Goal: Task Accomplishment & Management: Complete application form

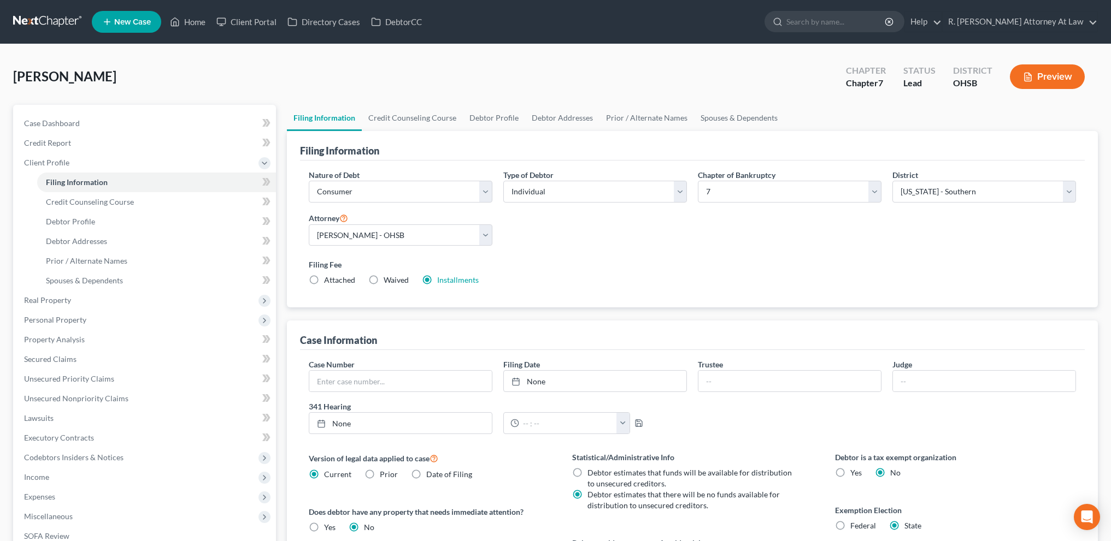
select select "1"
select select "0"
select select "62"
select select "0"
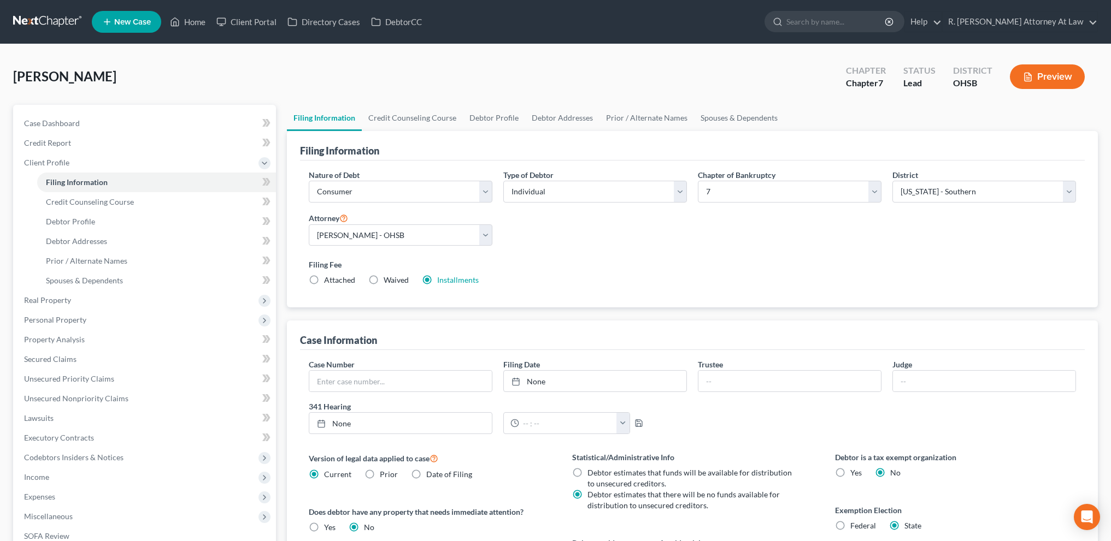
select select "36"
click at [192, 23] on link "Home" at bounding box center [187, 22] width 46 height 20
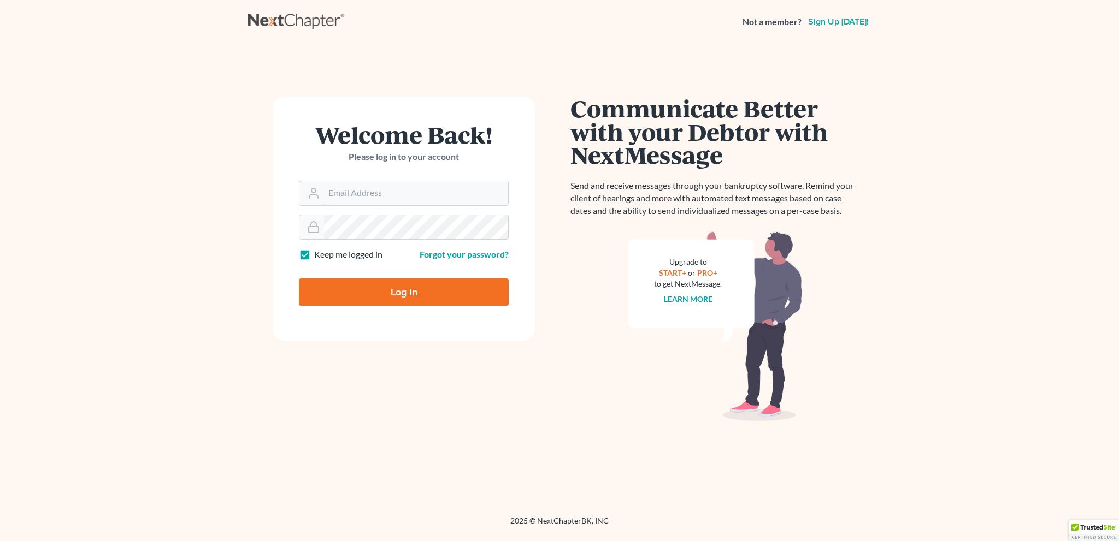
type input "bankruptcyquestions@gmail.com"
click at [393, 287] on input "Log In" at bounding box center [404, 292] width 210 height 27
type input "Thinking..."
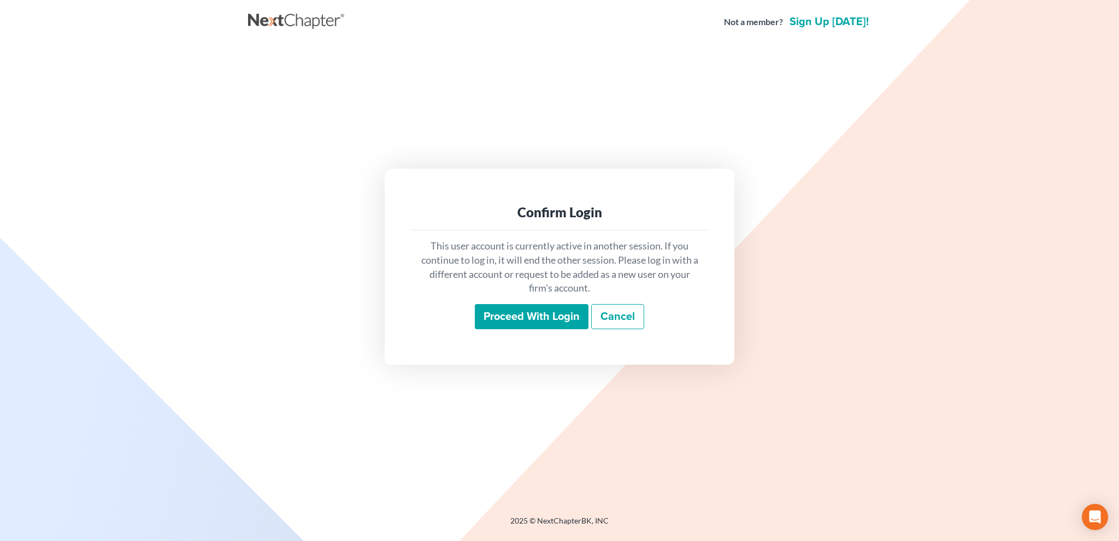
click at [498, 316] on input "Proceed with login" at bounding box center [532, 316] width 114 height 25
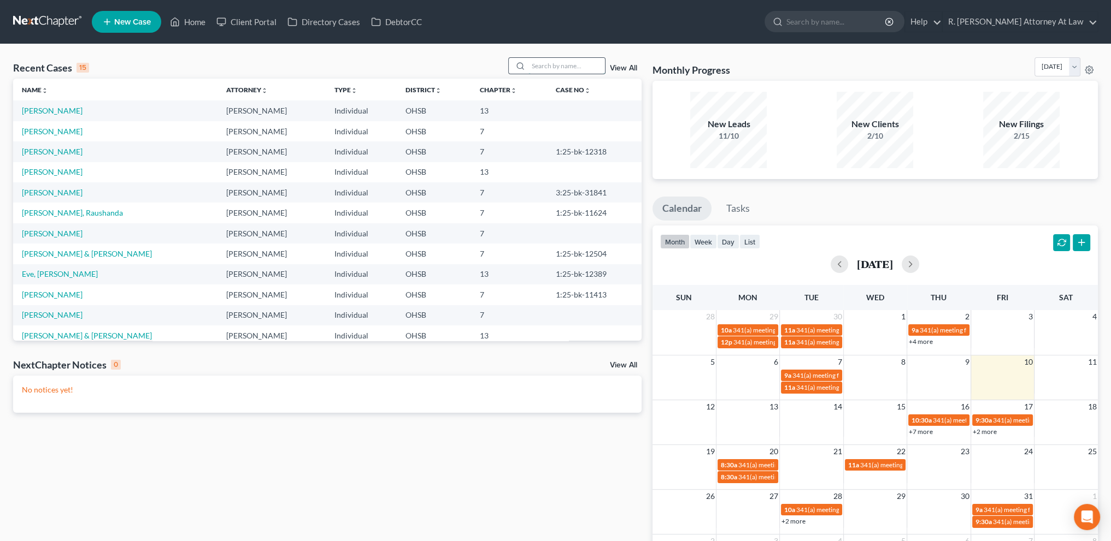
click at [538, 63] on input "search" at bounding box center [566, 66] width 76 height 16
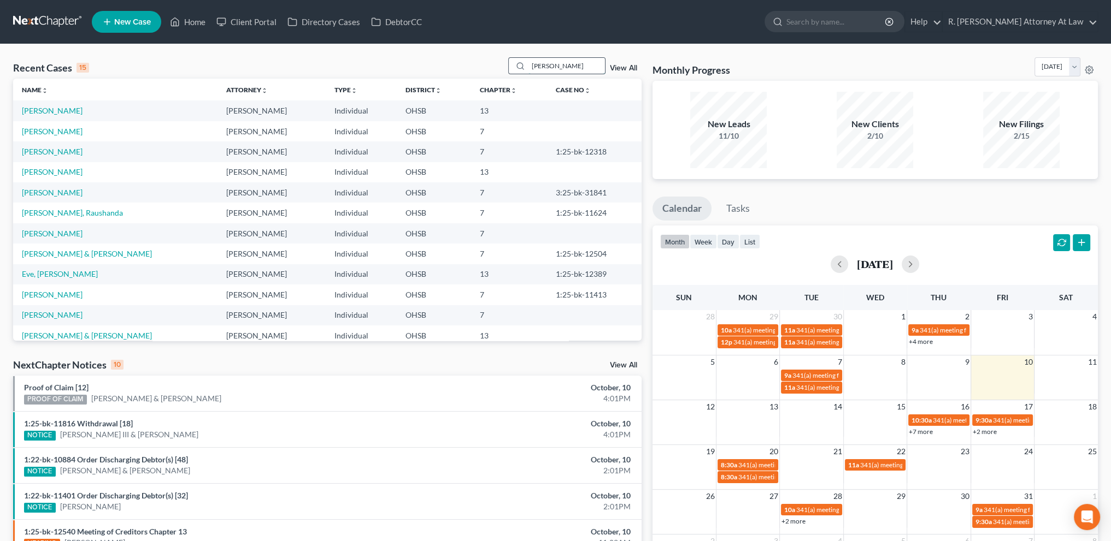
type input "harrison"
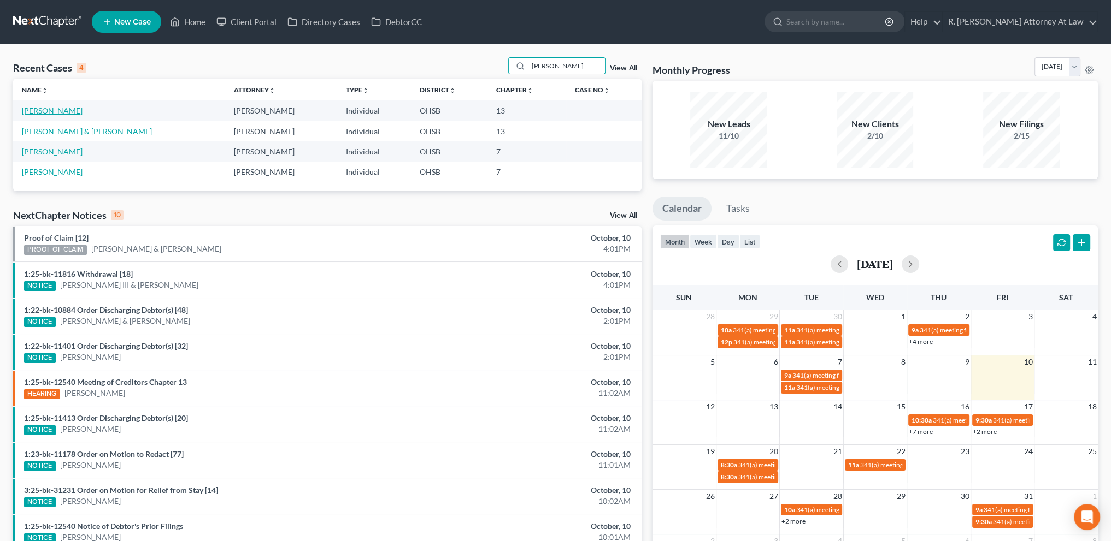
click at [51, 107] on link "Harrison, Jacob" at bounding box center [52, 110] width 61 height 9
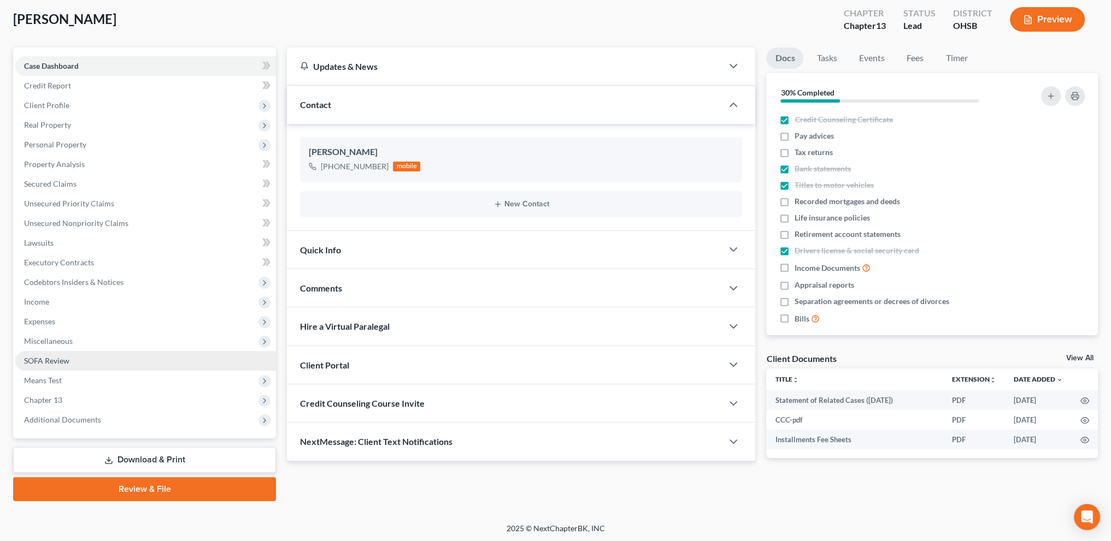
scroll to position [58, 0]
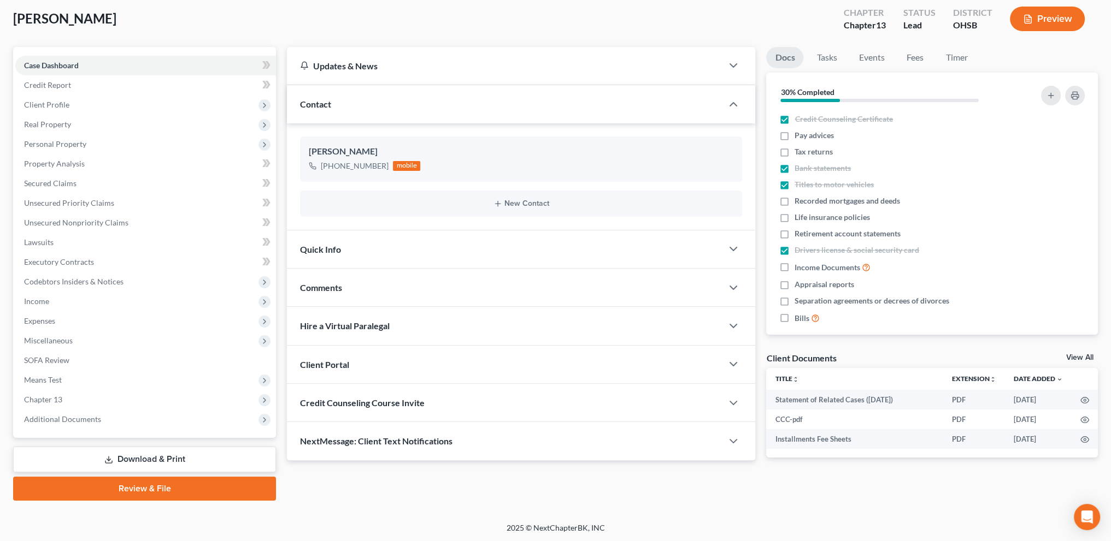
click at [126, 459] on link "Download & Print" at bounding box center [144, 460] width 263 height 26
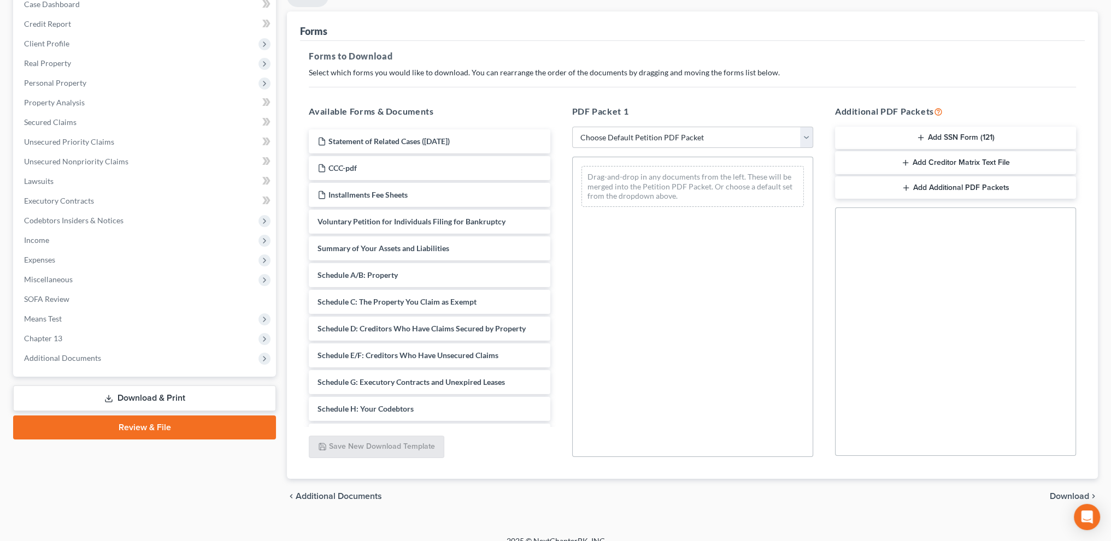
scroll to position [132, 0]
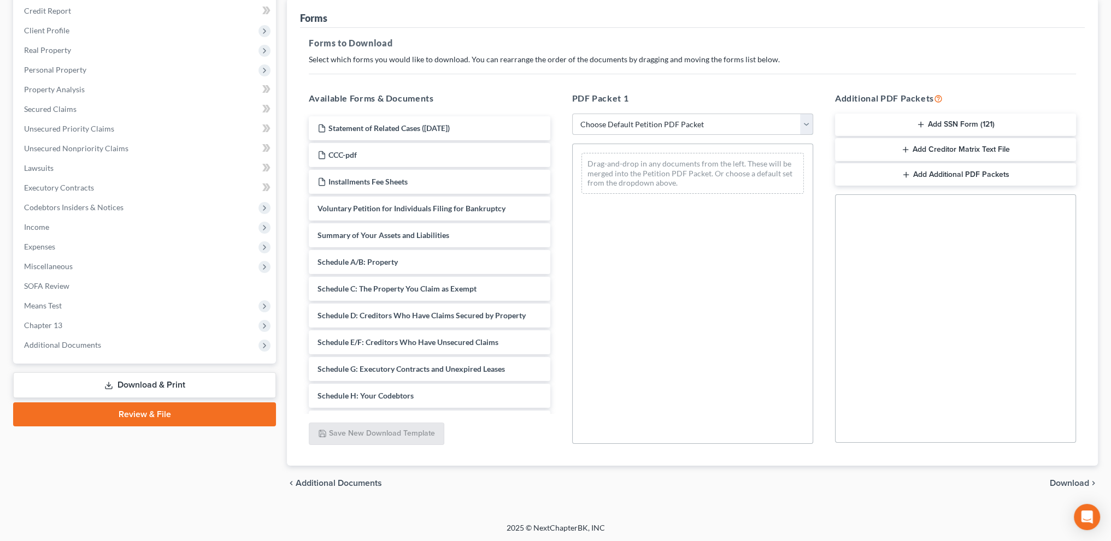
click at [632, 123] on select "Choose Default Petition PDF Packet Complete Bankruptcy Petition (all forms and …" at bounding box center [692, 125] width 241 height 22
select select "9"
click at [572, 114] on select "Choose Default Petition PDF Packet Complete Bankruptcy Petition (all forms and …" at bounding box center [692, 125] width 241 height 22
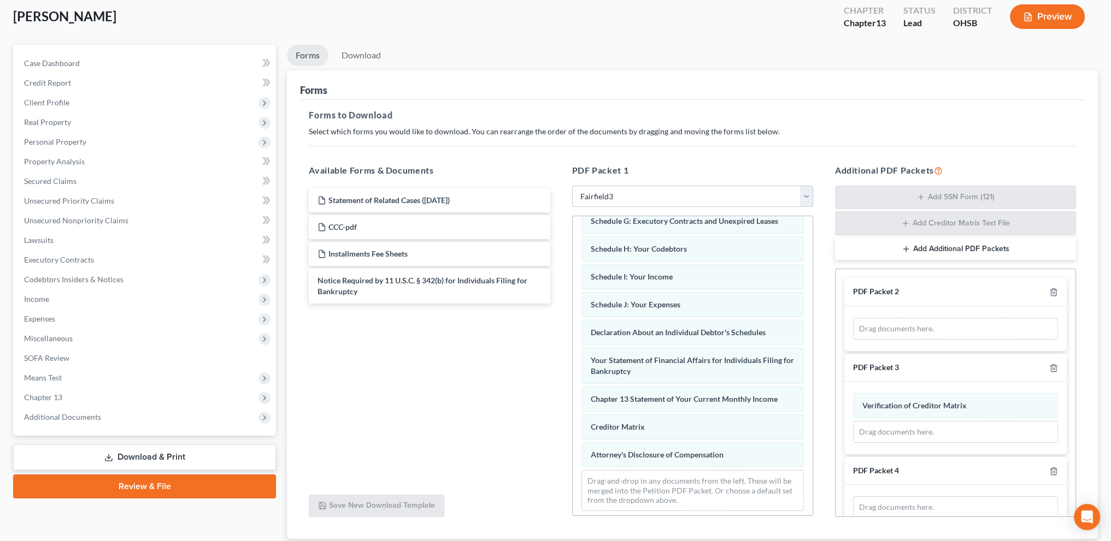
scroll to position [0, 0]
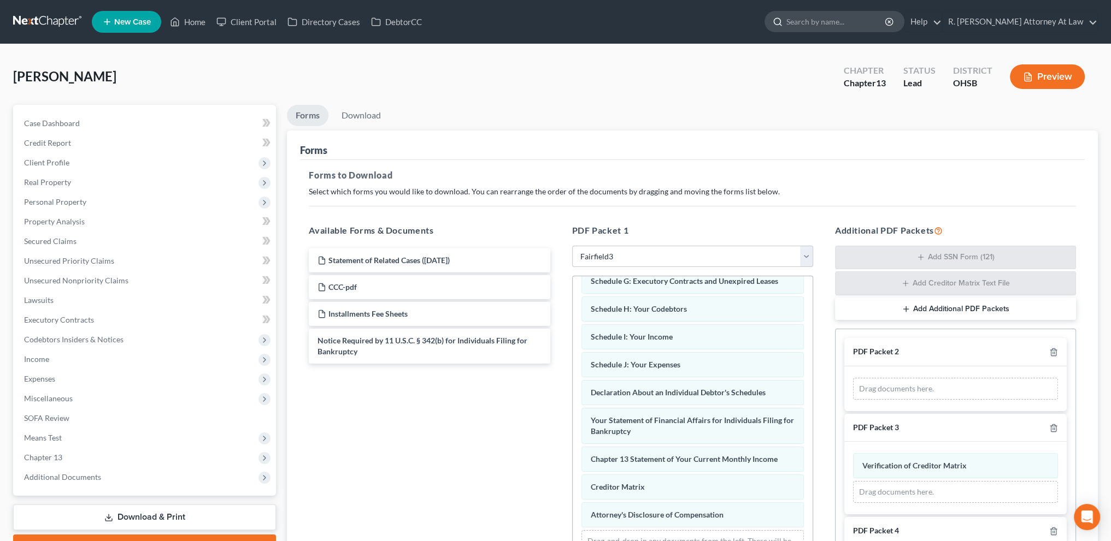
click at [836, 23] on input "search" at bounding box center [836, 21] width 100 height 20
type input "price"
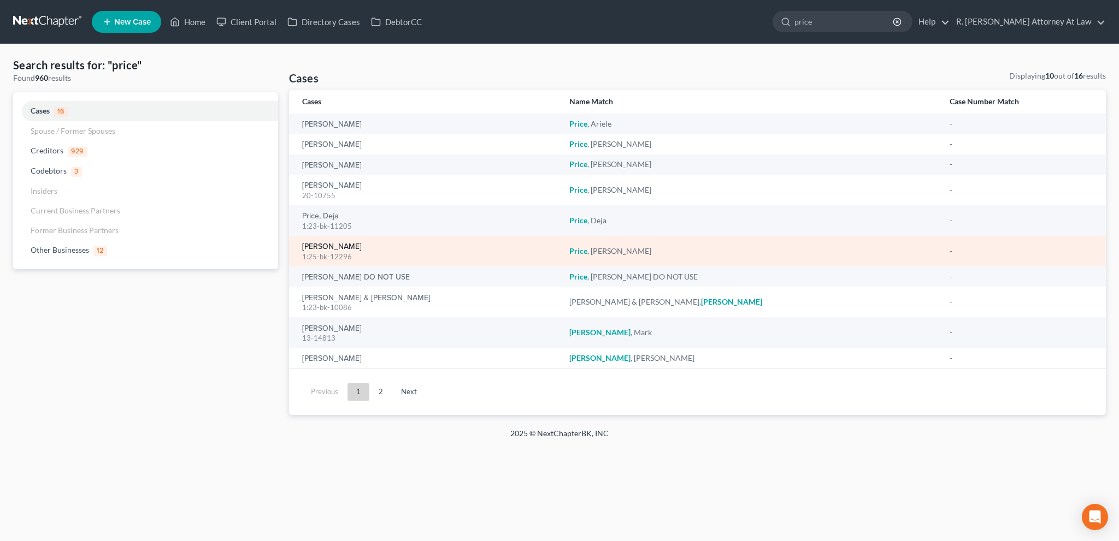
click at [334, 249] on link "Price, Emily" at bounding box center [332, 247] width 60 height 8
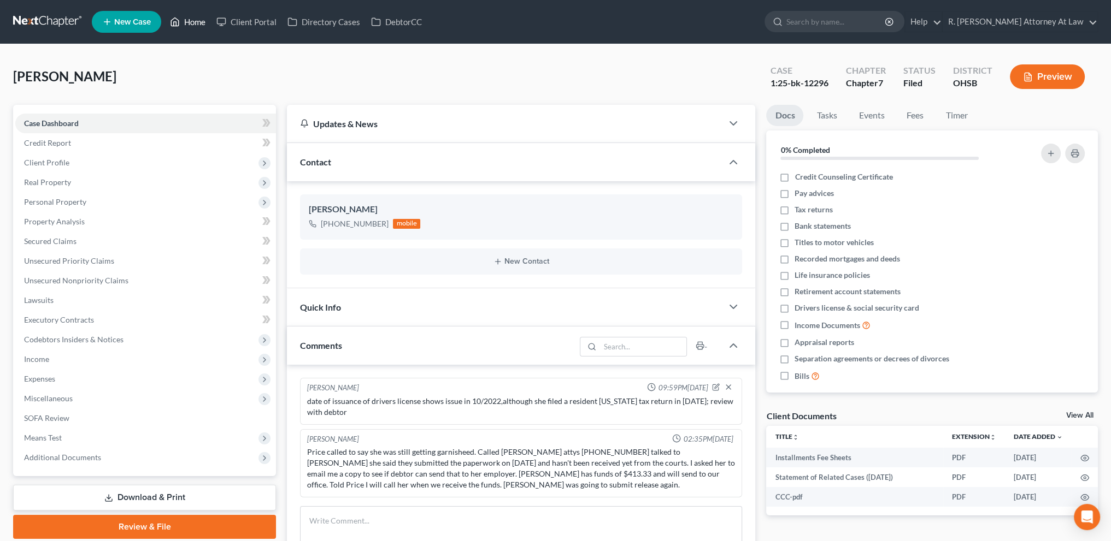
click at [197, 19] on link "Home" at bounding box center [187, 22] width 46 height 20
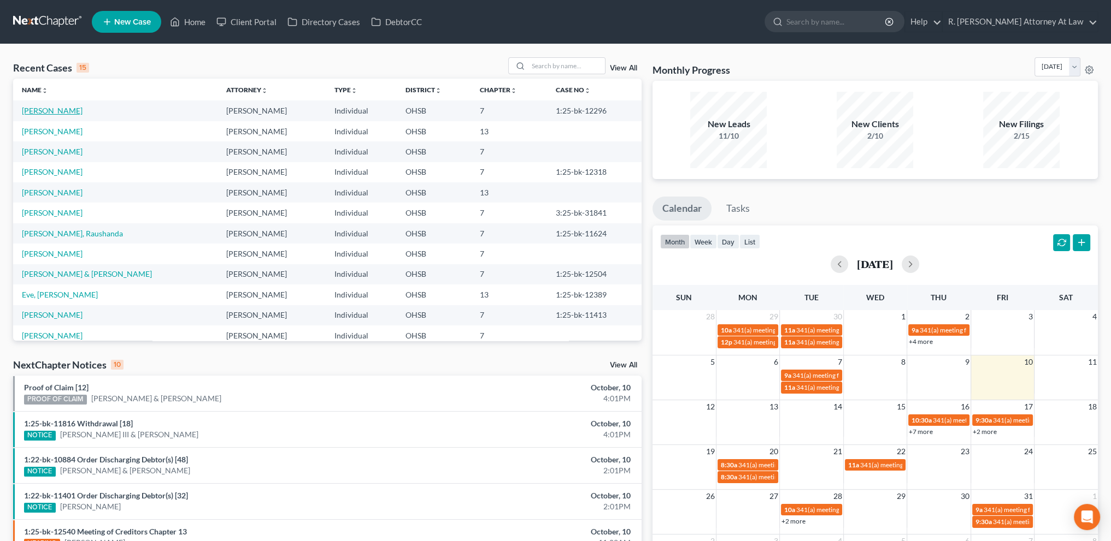
click at [45, 110] on link "Price, Emily" at bounding box center [52, 110] width 61 height 9
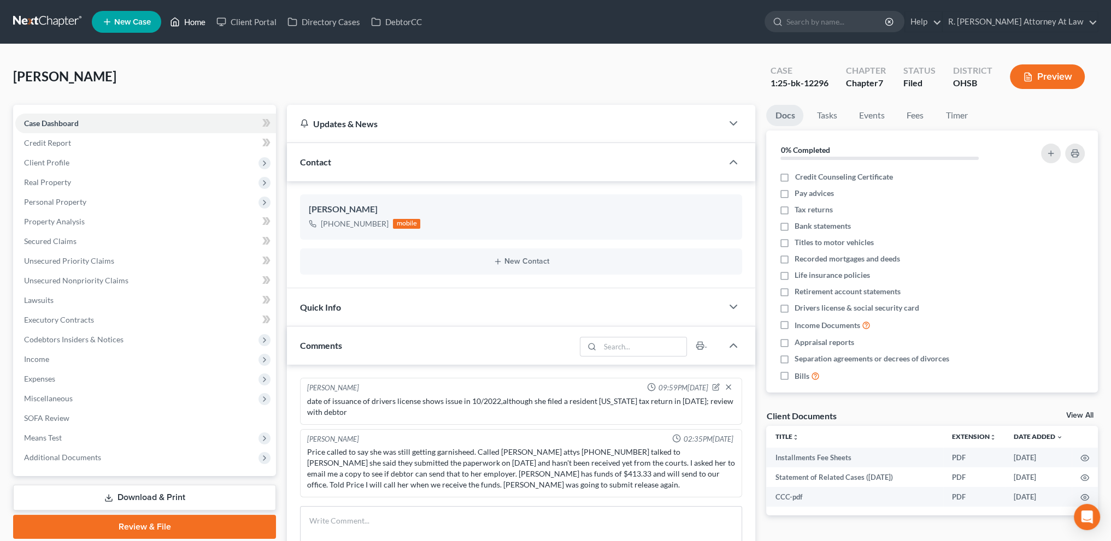
click at [187, 21] on link "Home" at bounding box center [187, 22] width 46 height 20
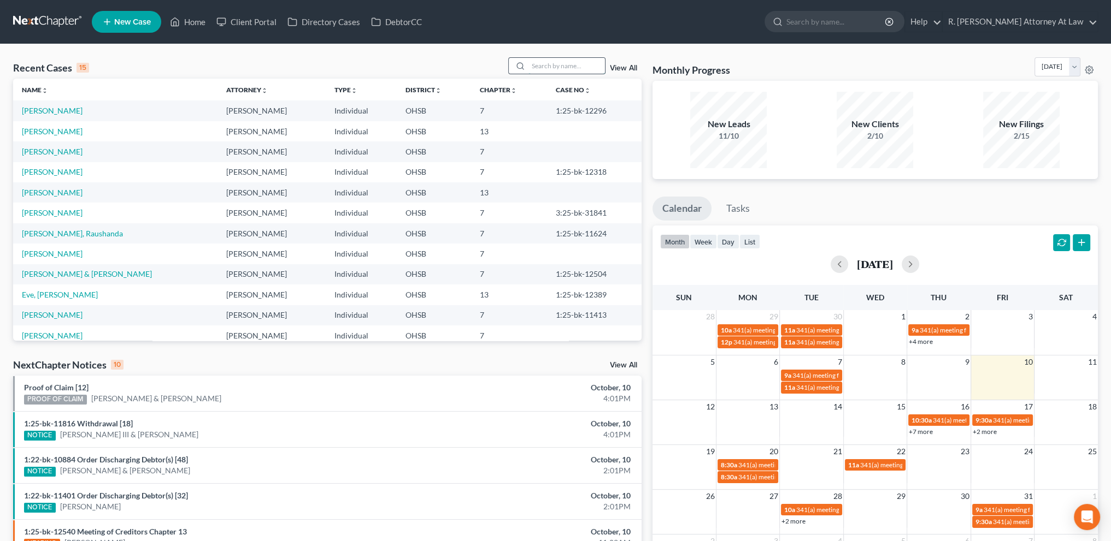
click at [553, 63] on input "search" at bounding box center [566, 66] width 76 height 16
type input "epperson"
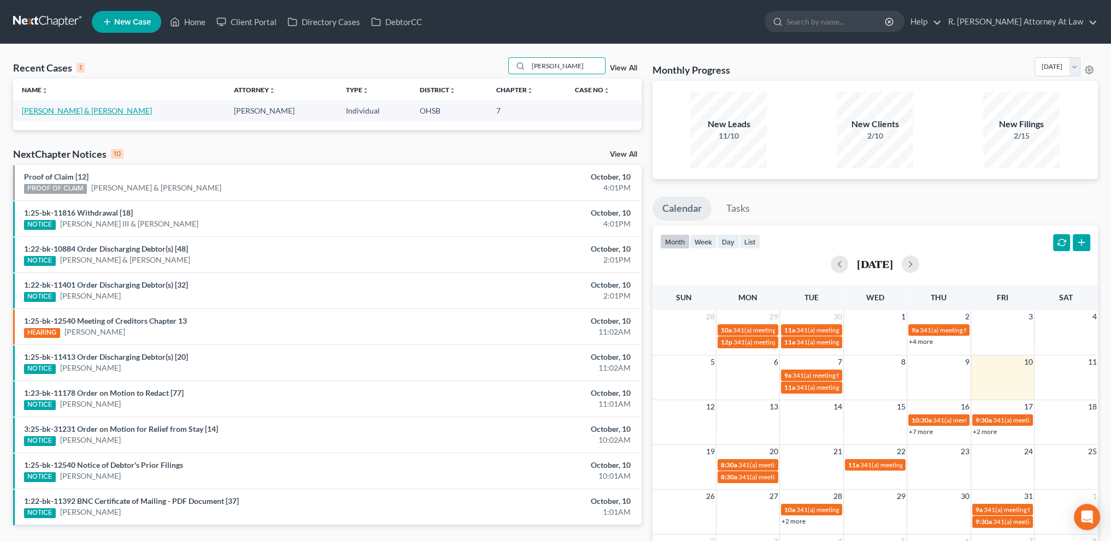
click at [51, 113] on link "Epperson, Frederick & Deborah" at bounding box center [87, 110] width 130 height 9
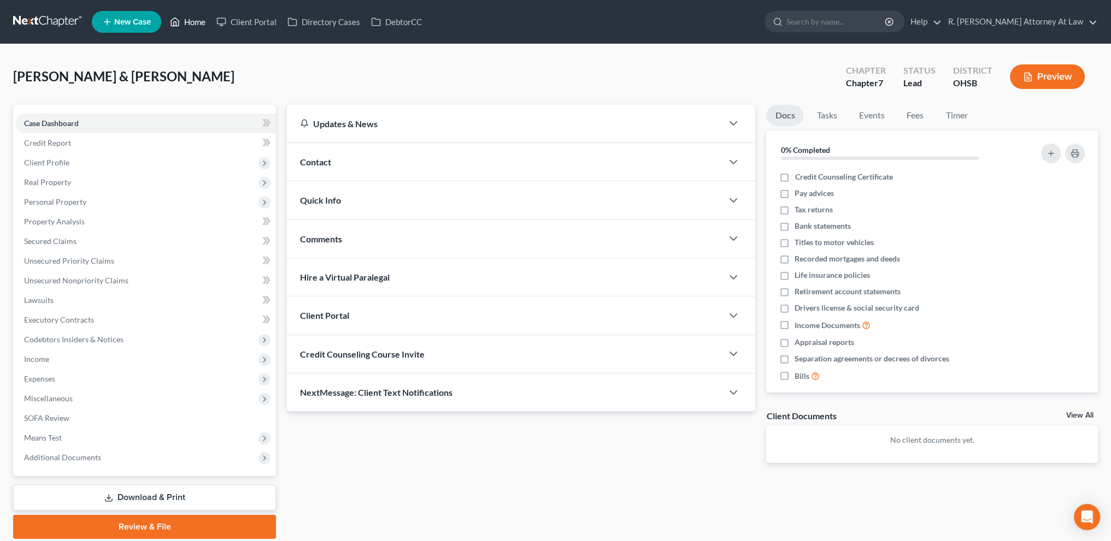
click at [195, 23] on link "Home" at bounding box center [187, 22] width 46 height 20
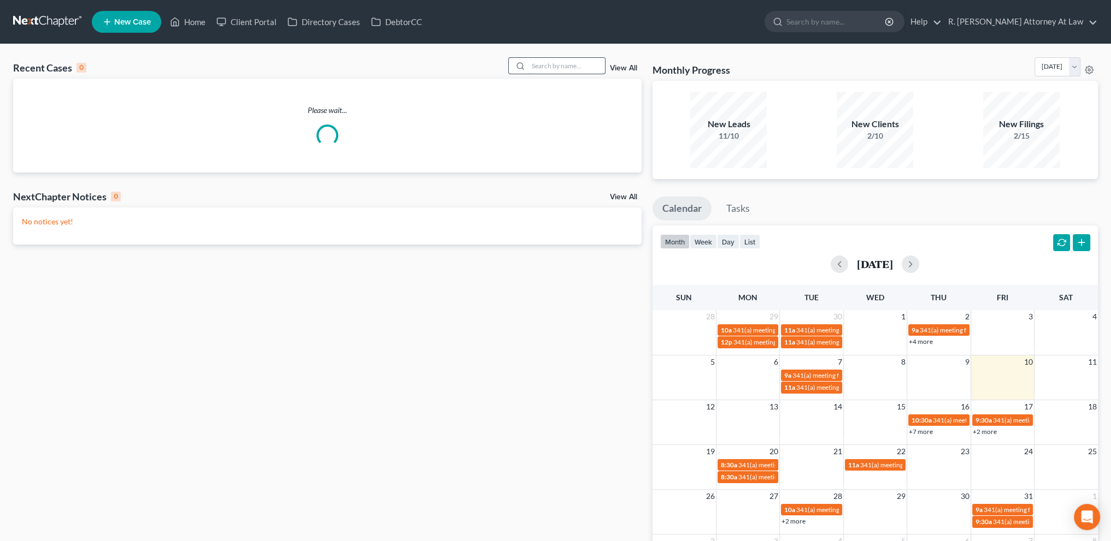
click at [539, 69] on input "search" at bounding box center [566, 66] width 76 height 16
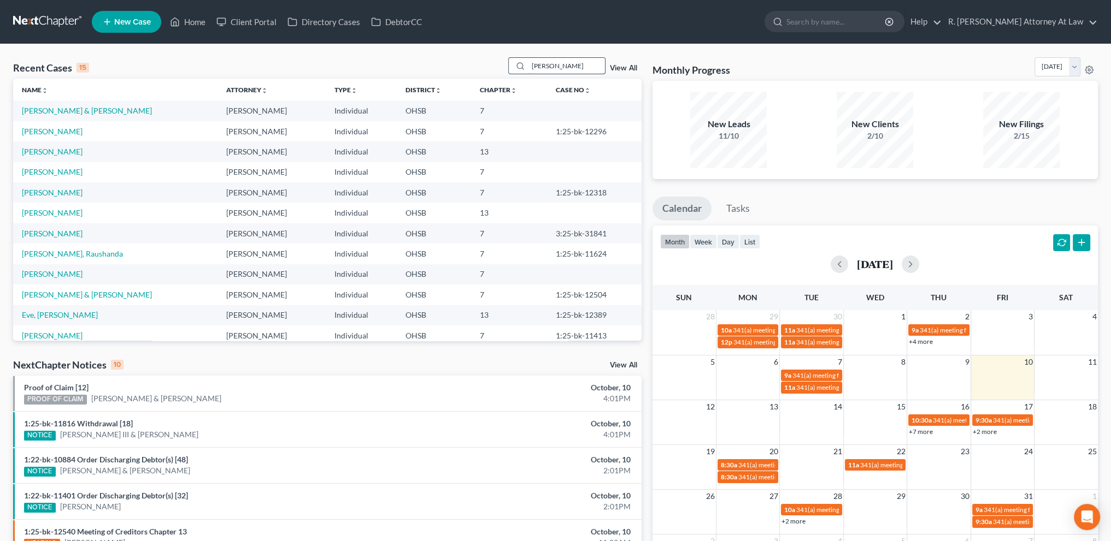
type input "flynn"
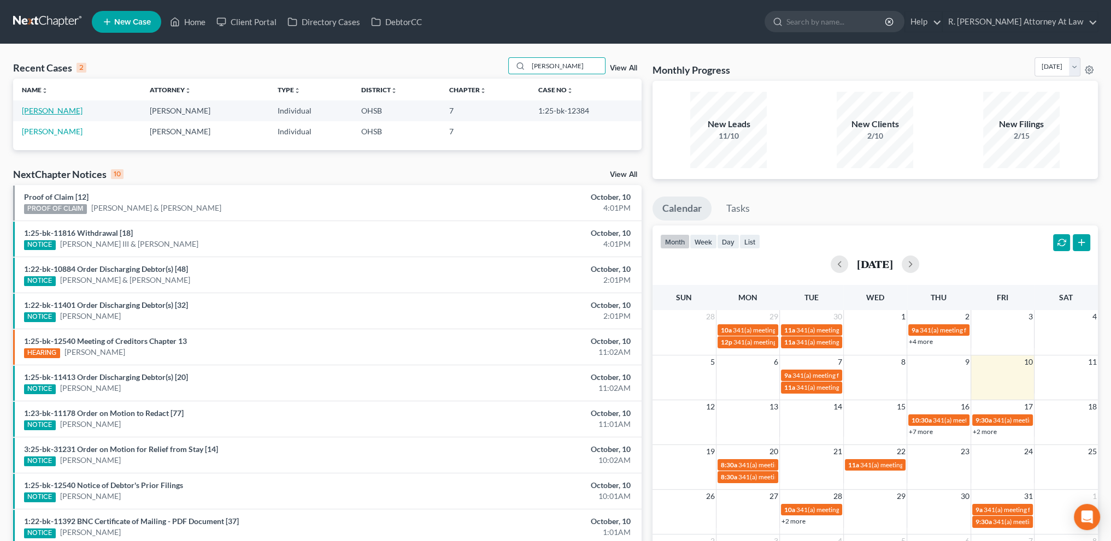
click at [44, 111] on link "Flynn, Nikki" at bounding box center [52, 110] width 61 height 9
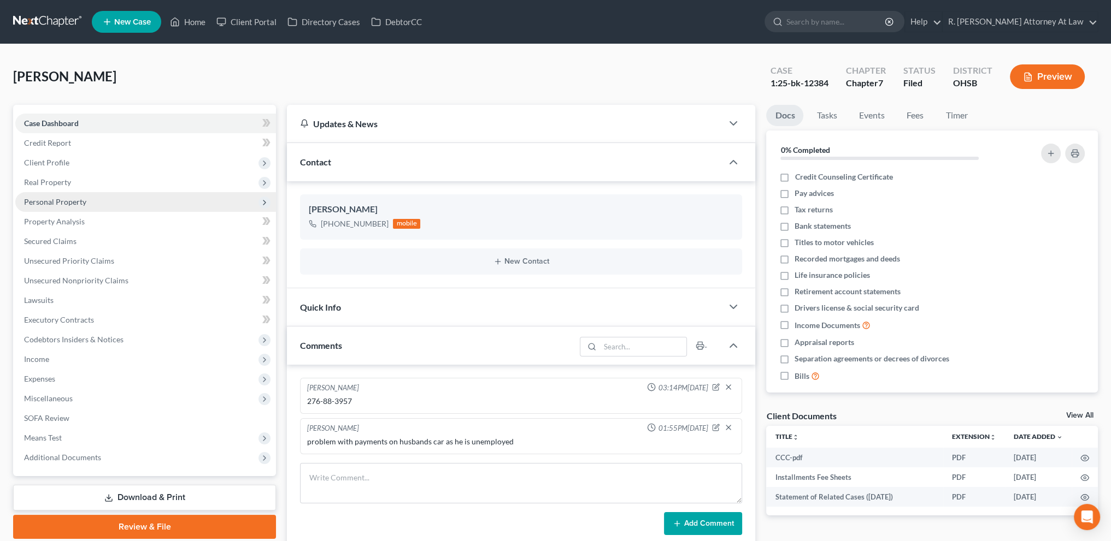
click at [40, 200] on span "Personal Property" at bounding box center [55, 201] width 62 height 9
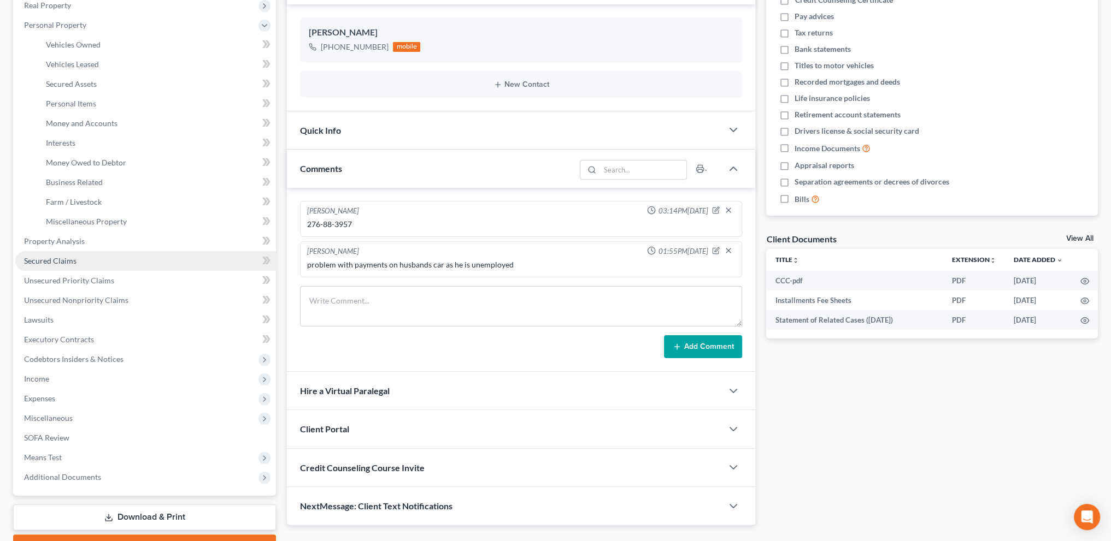
click at [64, 260] on span "Secured Claims" at bounding box center [50, 260] width 52 height 9
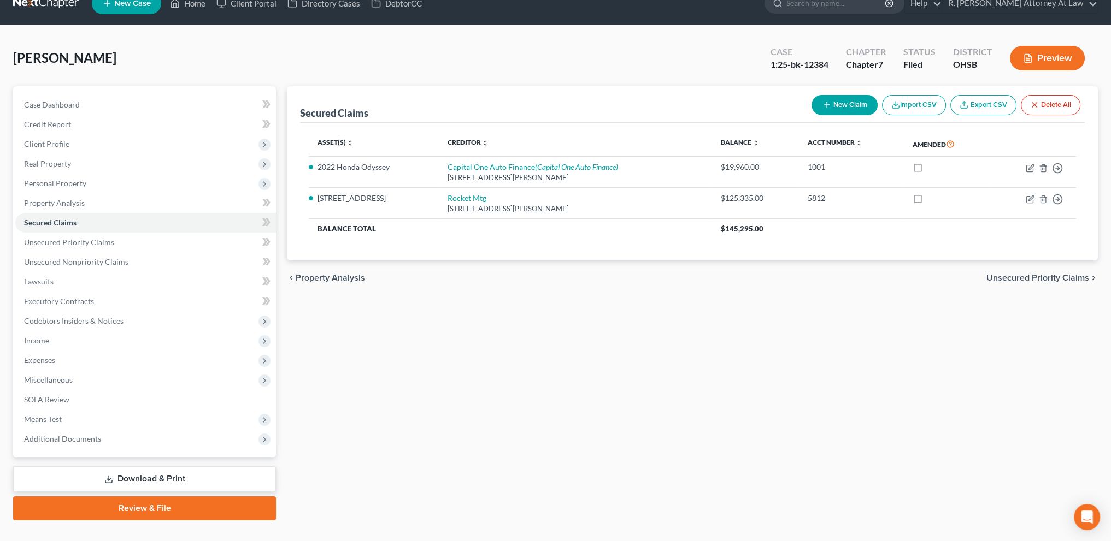
scroll to position [38, 0]
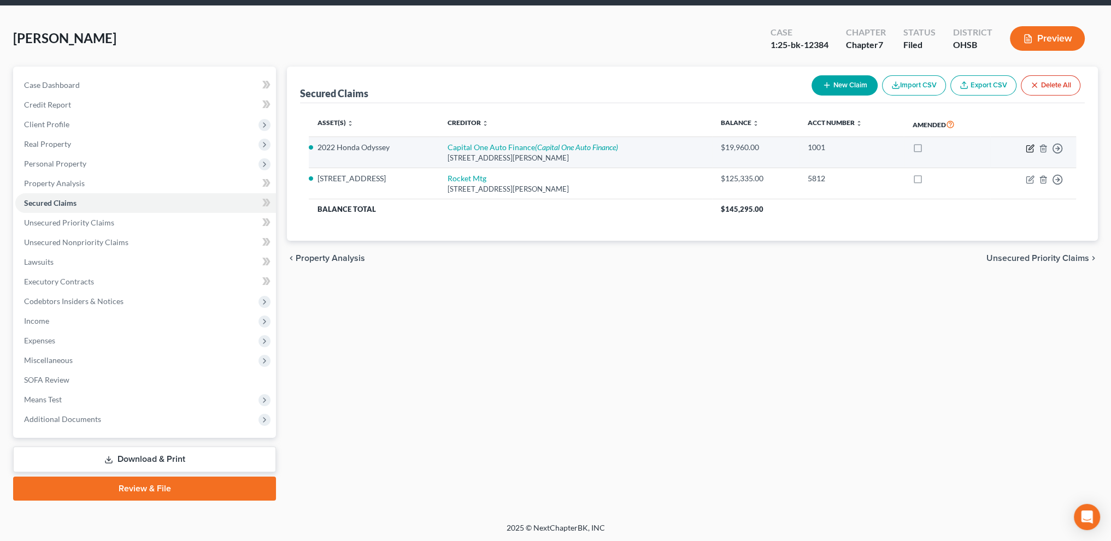
click at [1032, 148] on icon "button" at bounding box center [1030, 148] width 9 height 9
select select "14"
select select "2"
select select "0"
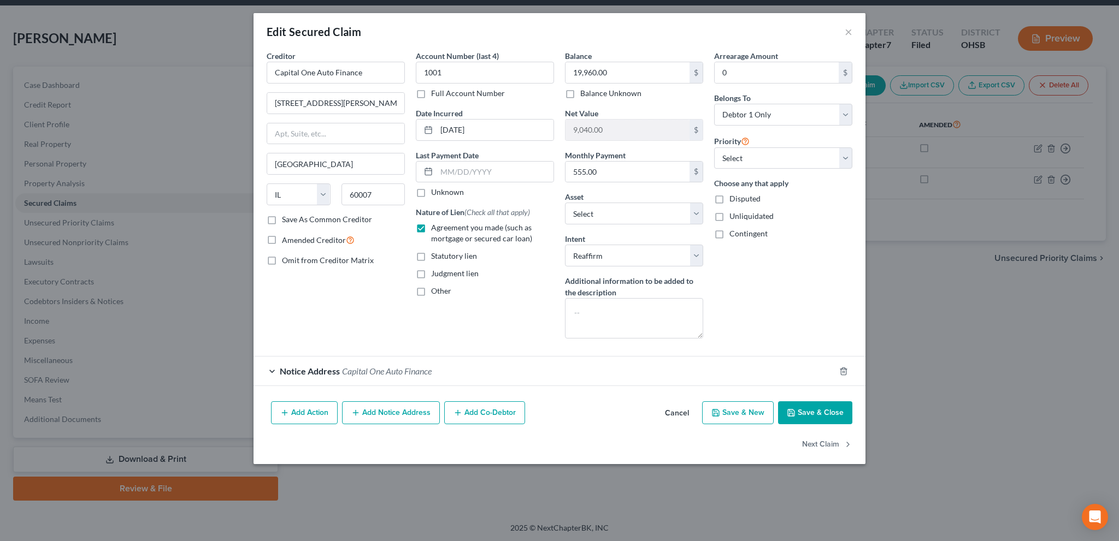
click at [800, 411] on button "Save & Close" at bounding box center [815, 413] width 74 height 23
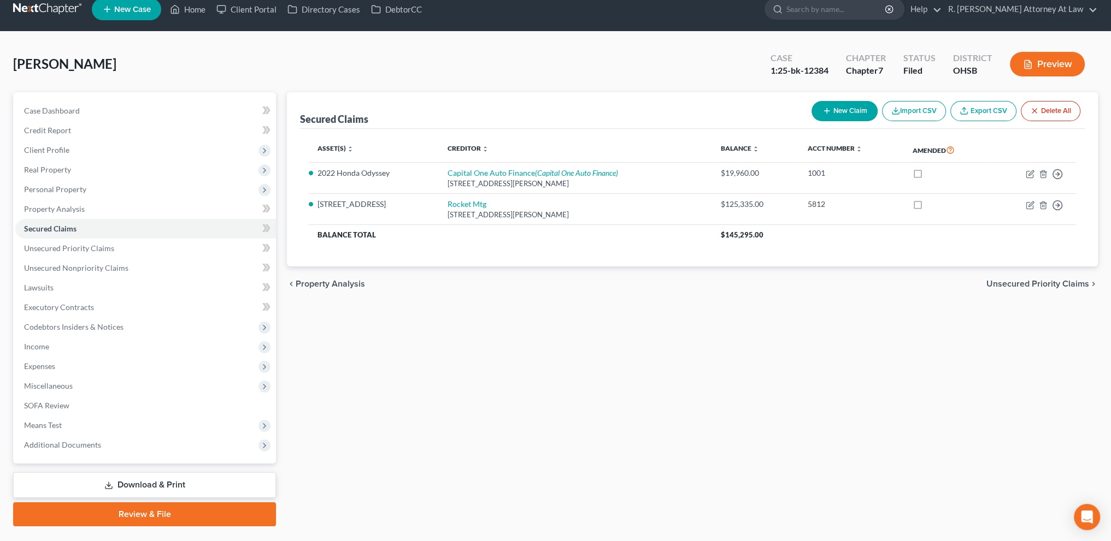
scroll to position [0, 0]
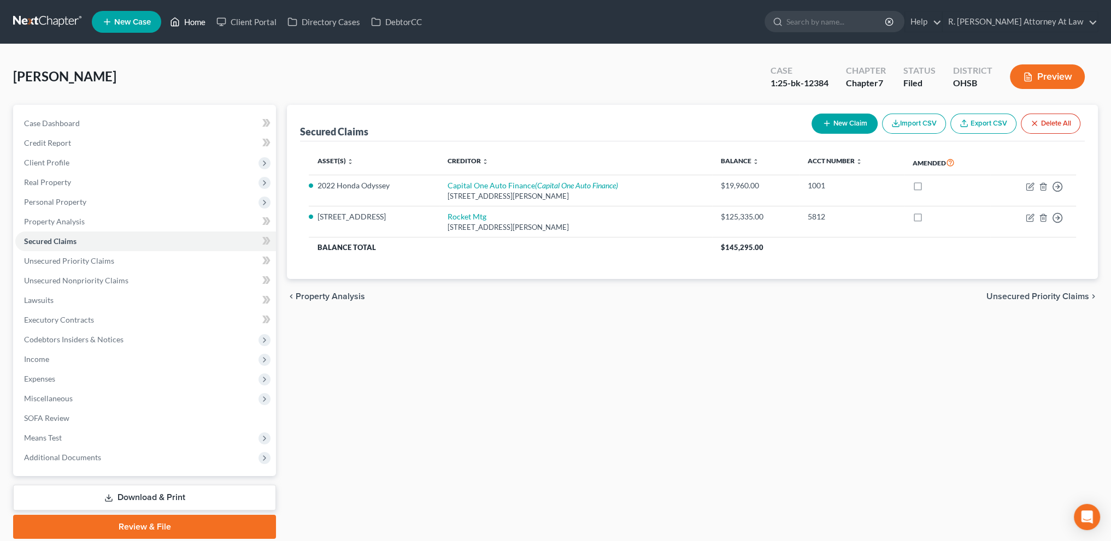
click at [191, 19] on link "Home" at bounding box center [187, 22] width 46 height 20
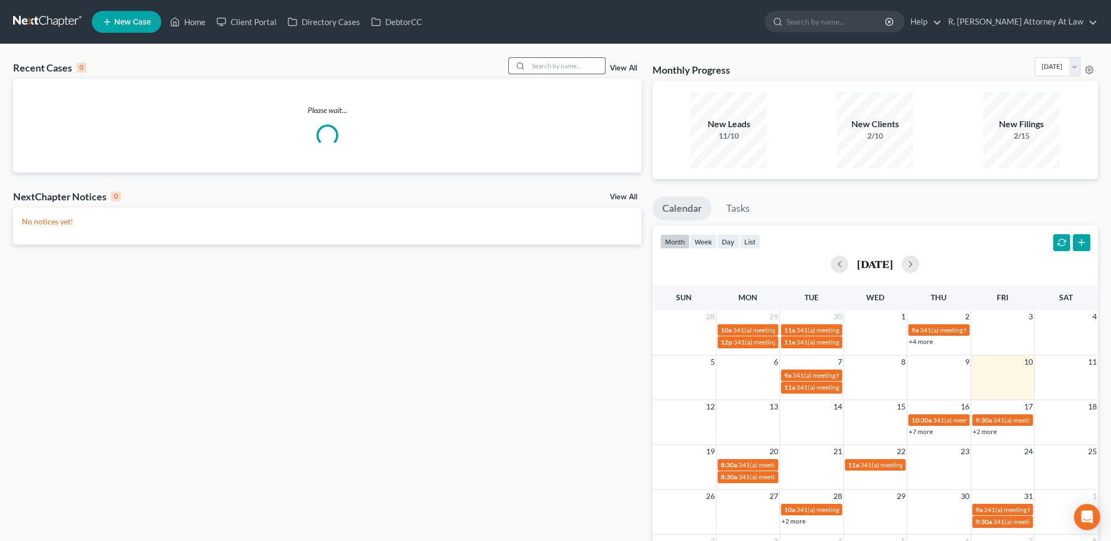
click at [537, 69] on input "search" at bounding box center [566, 66] width 76 height 16
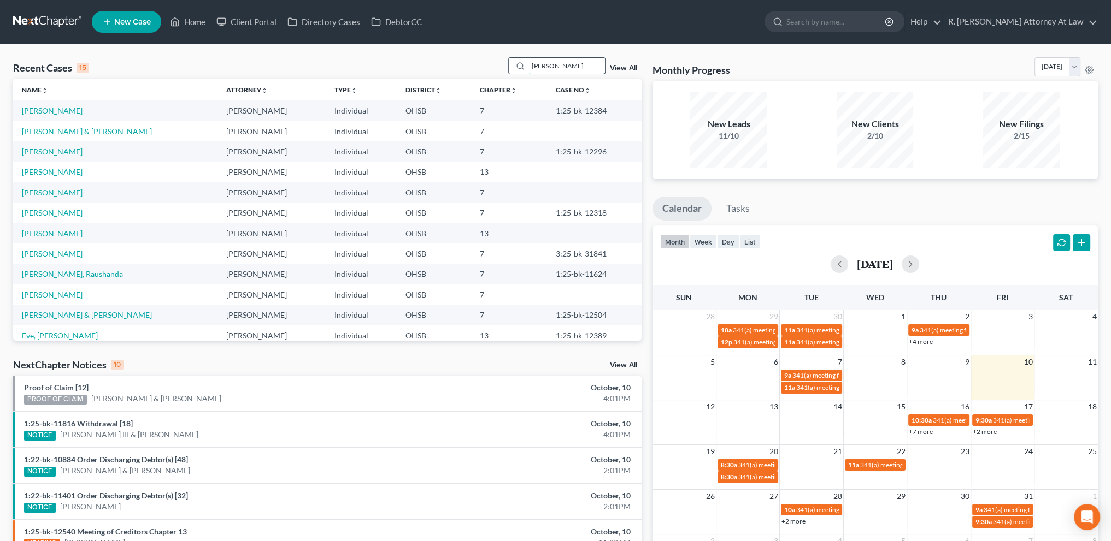
type input "ramsey"
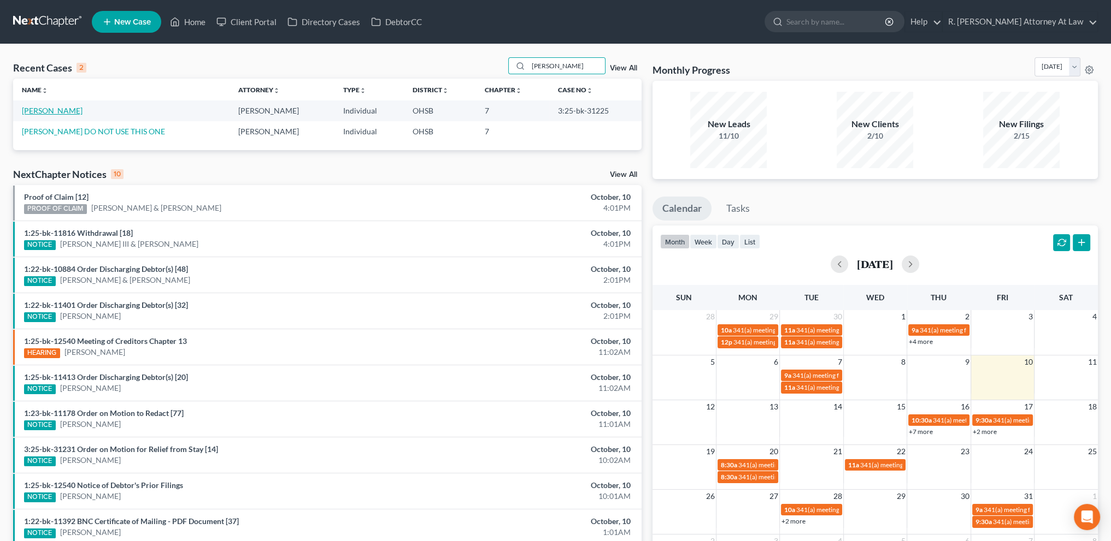
click at [48, 109] on link "Ramsey, Lee" at bounding box center [52, 110] width 61 height 9
